Goal: Communication & Community: Answer question/provide support

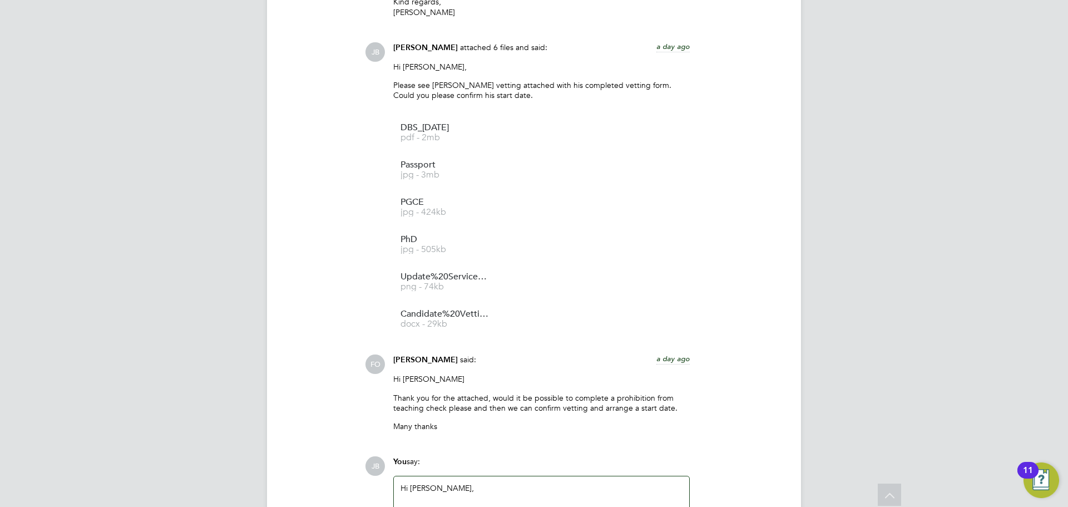
scroll to position [1499, 0]
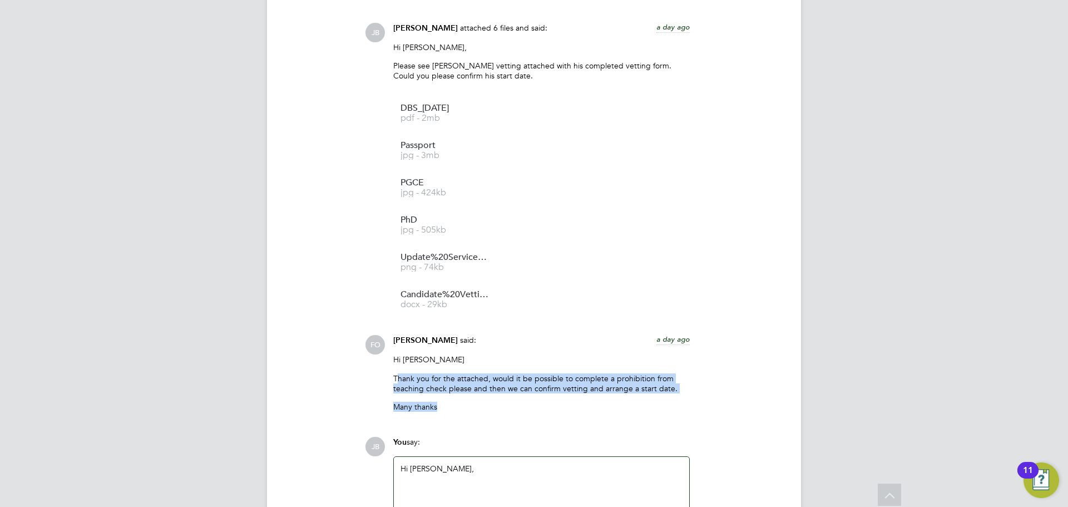
drag, startPoint x: 534, startPoint y: 401, endPoint x: 397, endPoint y: 362, distance: 142.3
click at [397, 362] on div "Hi [PERSON_NAME] Thank you for the attached, would it be possible to complete a…" at bounding box center [541, 387] width 297 height 66
click at [503, 414] on div "COMMUNICATIONS Operational Communications (6) Use the following section to shar…" at bounding box center [534, 48] width 490 height 1044
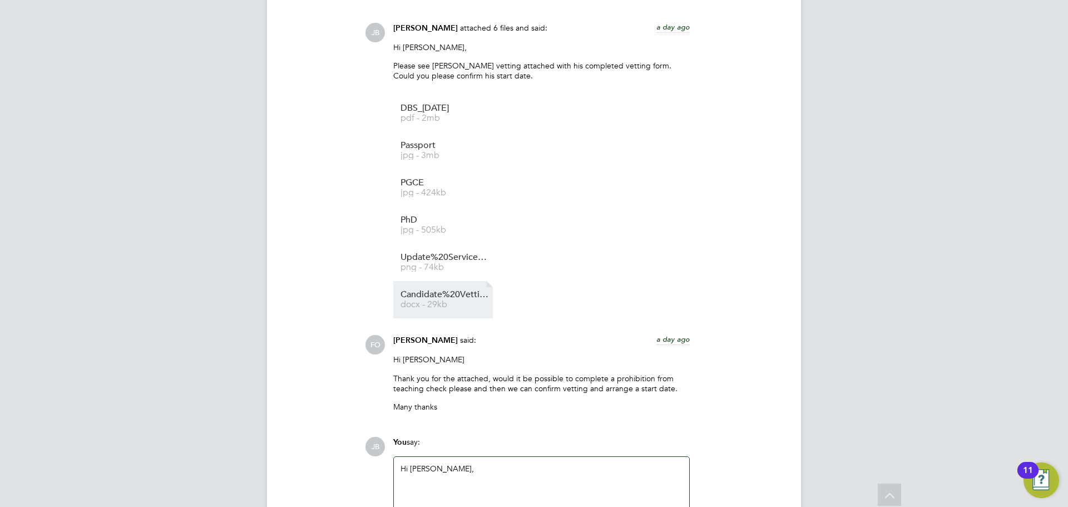
click at [442, 303] on li "Candidate%20Vetting%20Form%20-%20Abdul%20Badran docx - 29kb" at bounding box center [443, 299] width 100 height 37
click at [442, 300] on span "docx - 29kb" at bounding box center [445, 304] width 89 height 8
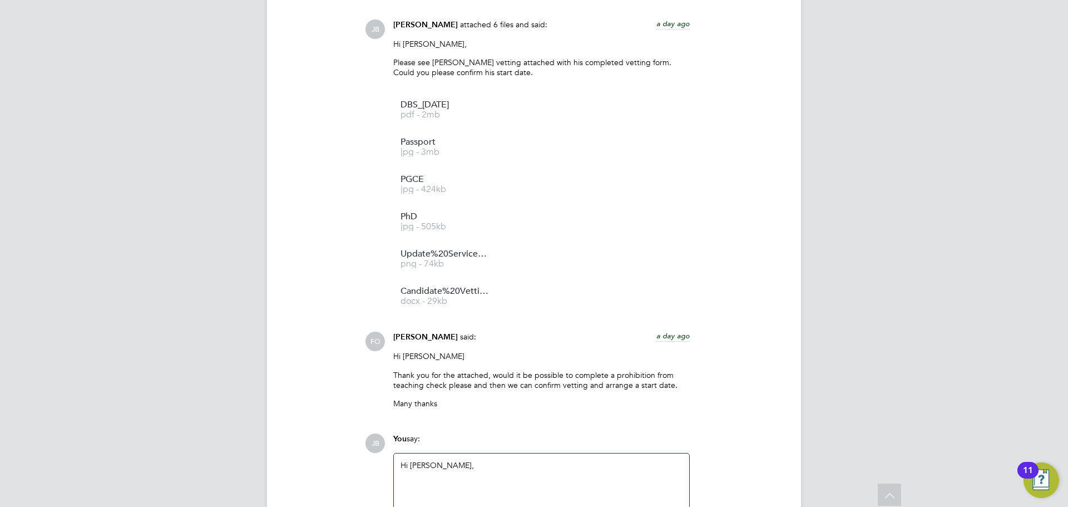
scroll to position [1611, 0]
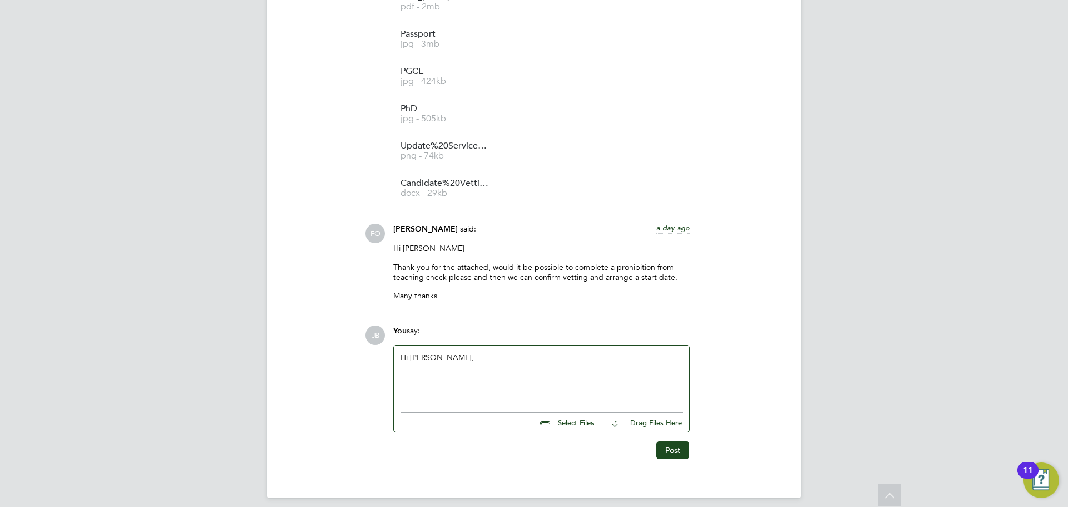
click at [488, 352] on div "Hi [PERSON_NAME]," at bounding box center [542, 376] width 282 height 48
click at [636, 374] on div "Hi [PERSON_NAME], Sorry for the late response. I've got it requested on our side" at bounding box center [542, 376] width 282 height 48
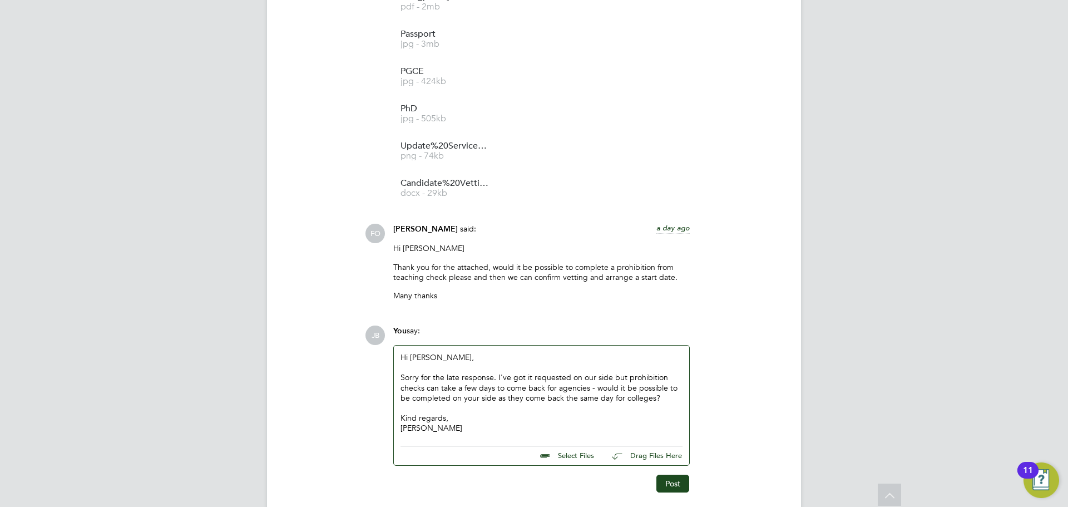
click at [531, 372] on div "Sorry for the late response. I've got it requested on our side but prohibition …" at bounding box center [542, 387] width 282 height 31
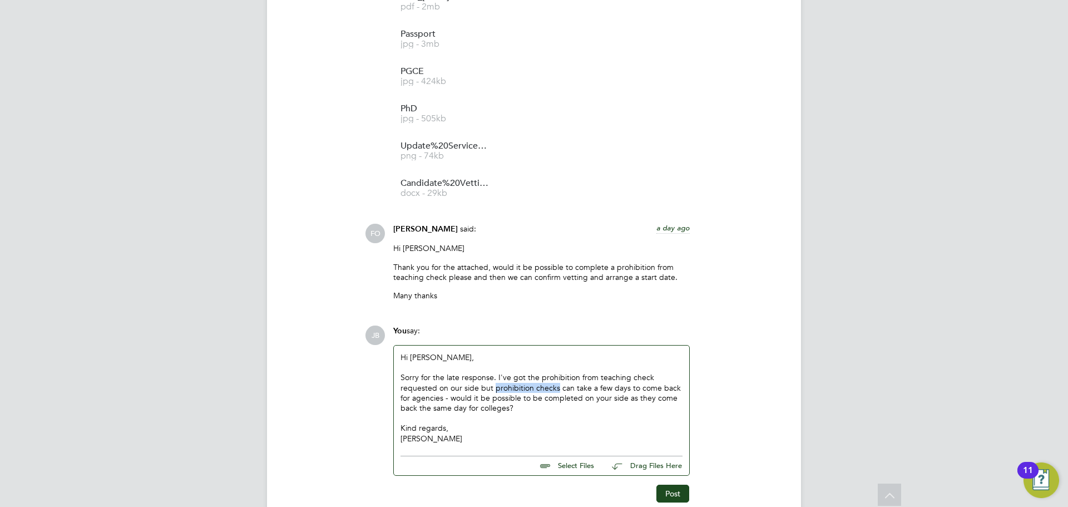
drag, startPoint x: 493, startPoint y: 379, endPoint x: 555, endPoint y: 378, distance: 61.8
click at [557, 377] on div "Sorry for the late response. I've got the prohibition from teaching check reque…" at bounding box center [542, 392] width 282 height 41
click at [498, 402] on div "Sorry for the late response. I've got the prohibition from teaching check reque…" at bounding box center [542, 392] width 282 height 41
click at [457, 400] on div "Sorry for the late response. I've got the prohibition from teaching check reque…" at bounding box center [542, 392] width 282 height 41
click at [665, 485] on button "Post" at bounding box center [672, 494] width 33 height 18
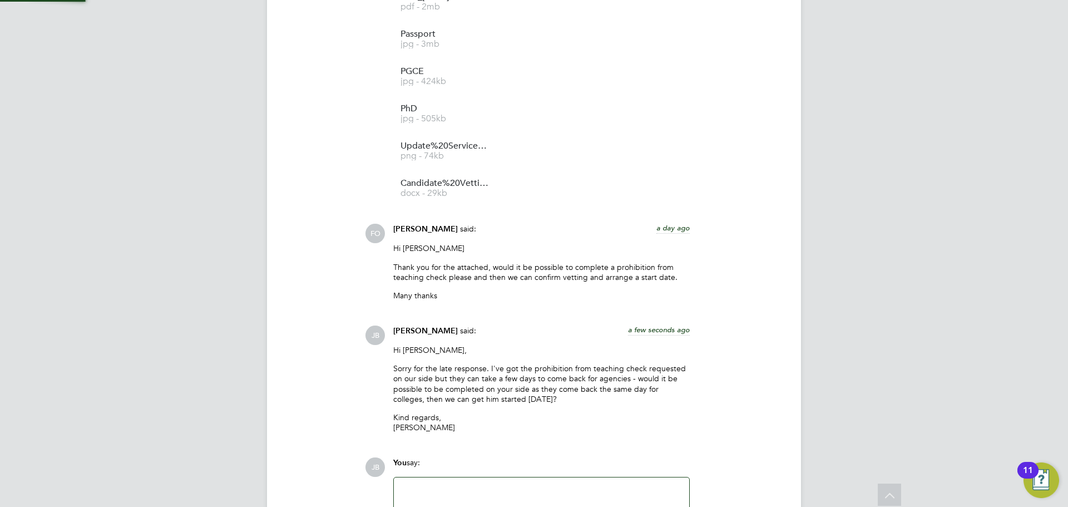
scroll to position [1742, 0]
